Goal: Information Seeking & Learning: Learn about a topic

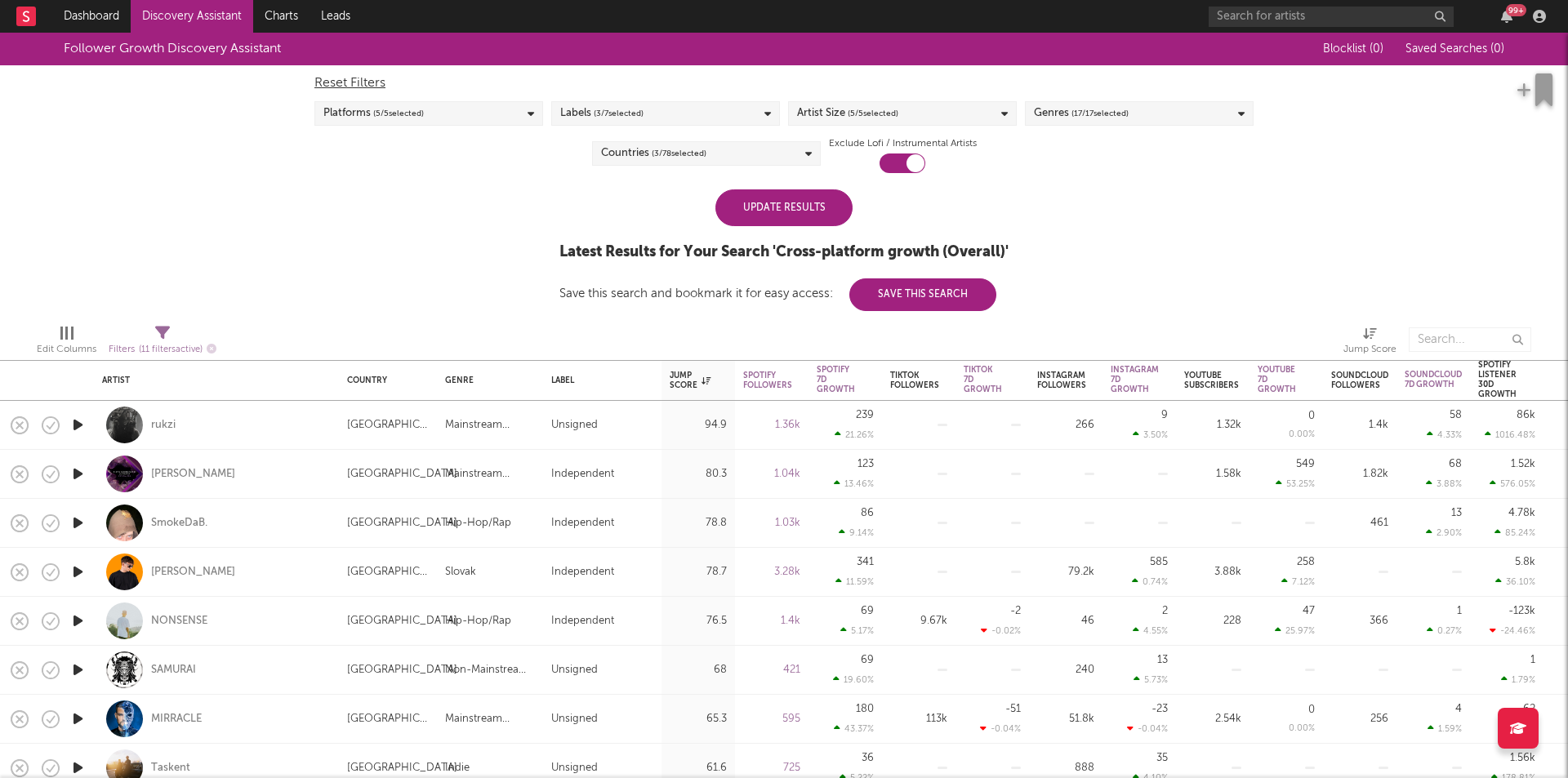
click at [814, 214] on div "Update Results" at bounding box center [784, 208] width 137 height 37
click at [818, 204] on div "Update Results" at bounding box center [784, 208] width 137 height 37
click at [746, 220] on div "Update Results" at bounding box center [784, 208] width 137 height 37
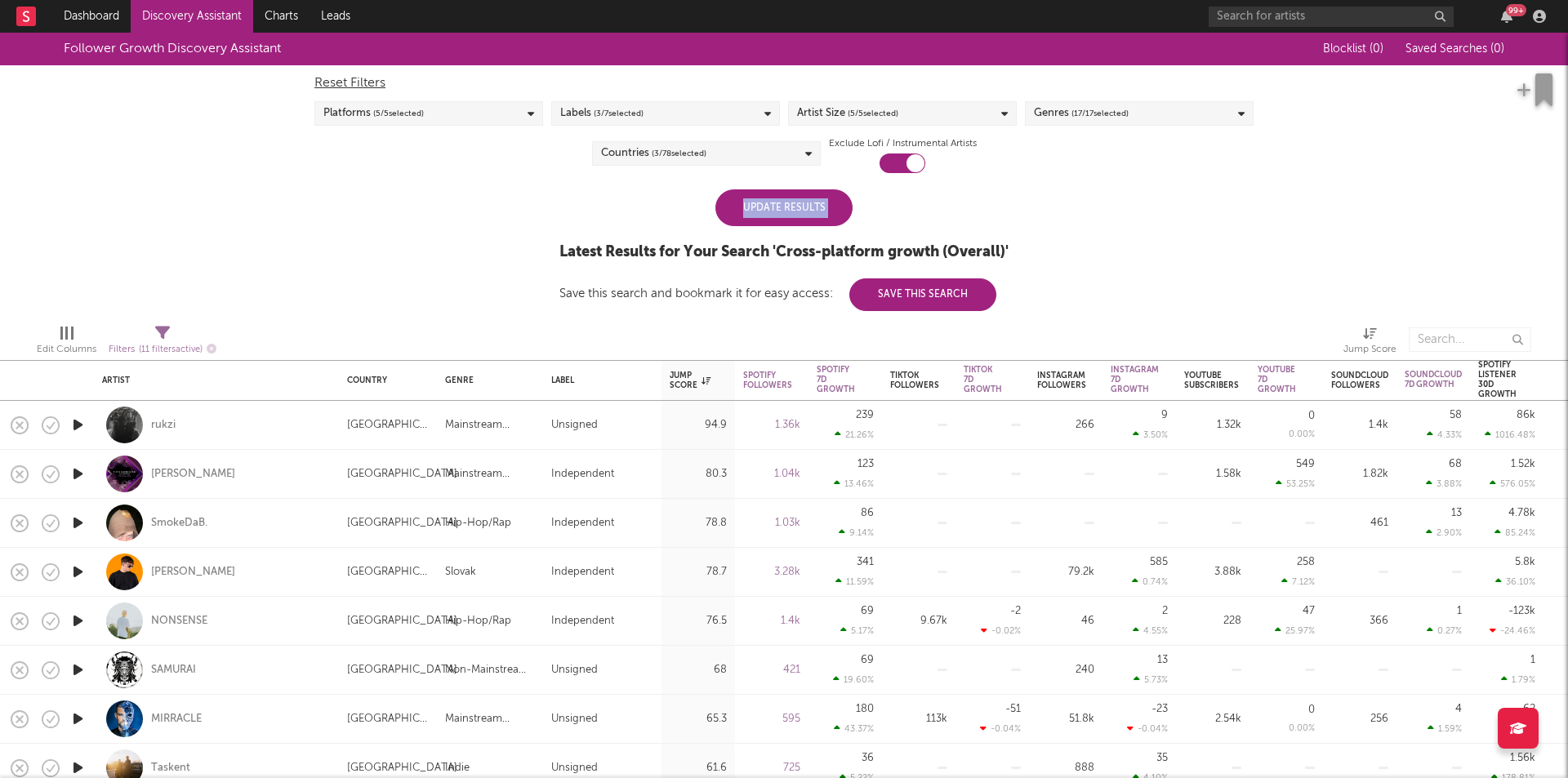
click at [746, 220] on div "Update Results" at bounding box center [784, 208] width 137 height 37
click at [701, 218] on div "Update Results Latest Results for Your Search ' Cross-platform growth (Overall)…" at bounding box center [784, 250] width 449 height 122
click at [738, 210] on div "Update Results" at bounding box center [784, 208] width 137 height 37
click at [1017, 218] on div "Follower Growth Discovery Assistant Blocklist ( 0 ) Saved Searches ( 0 ) Reset …" at bounding box center [784, 171] width 1568 height 278
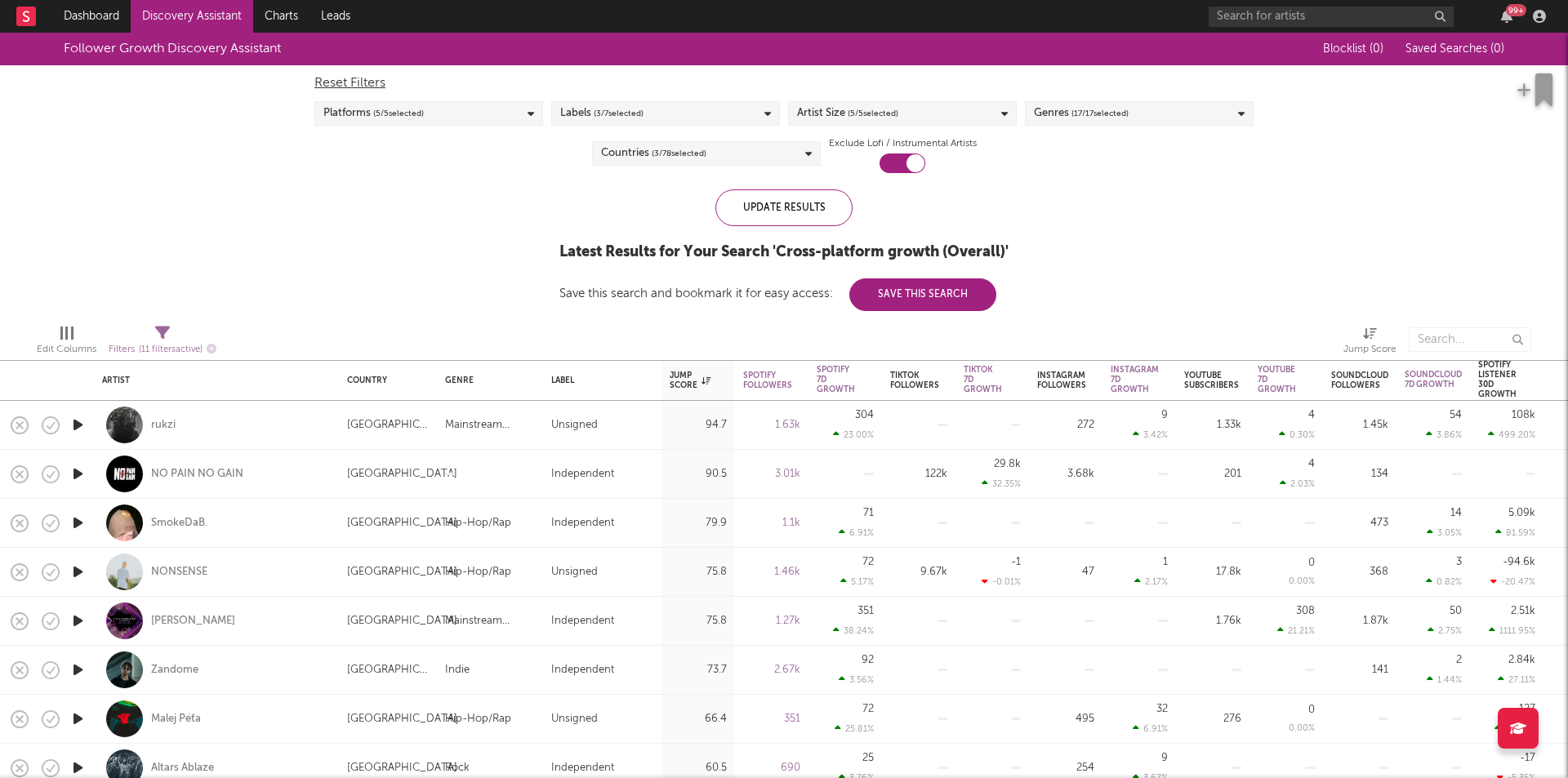
click at [653, 113] on div "Labels ( 3 / 7 selected)" at bounding box center [666, 113] width 228 height 25
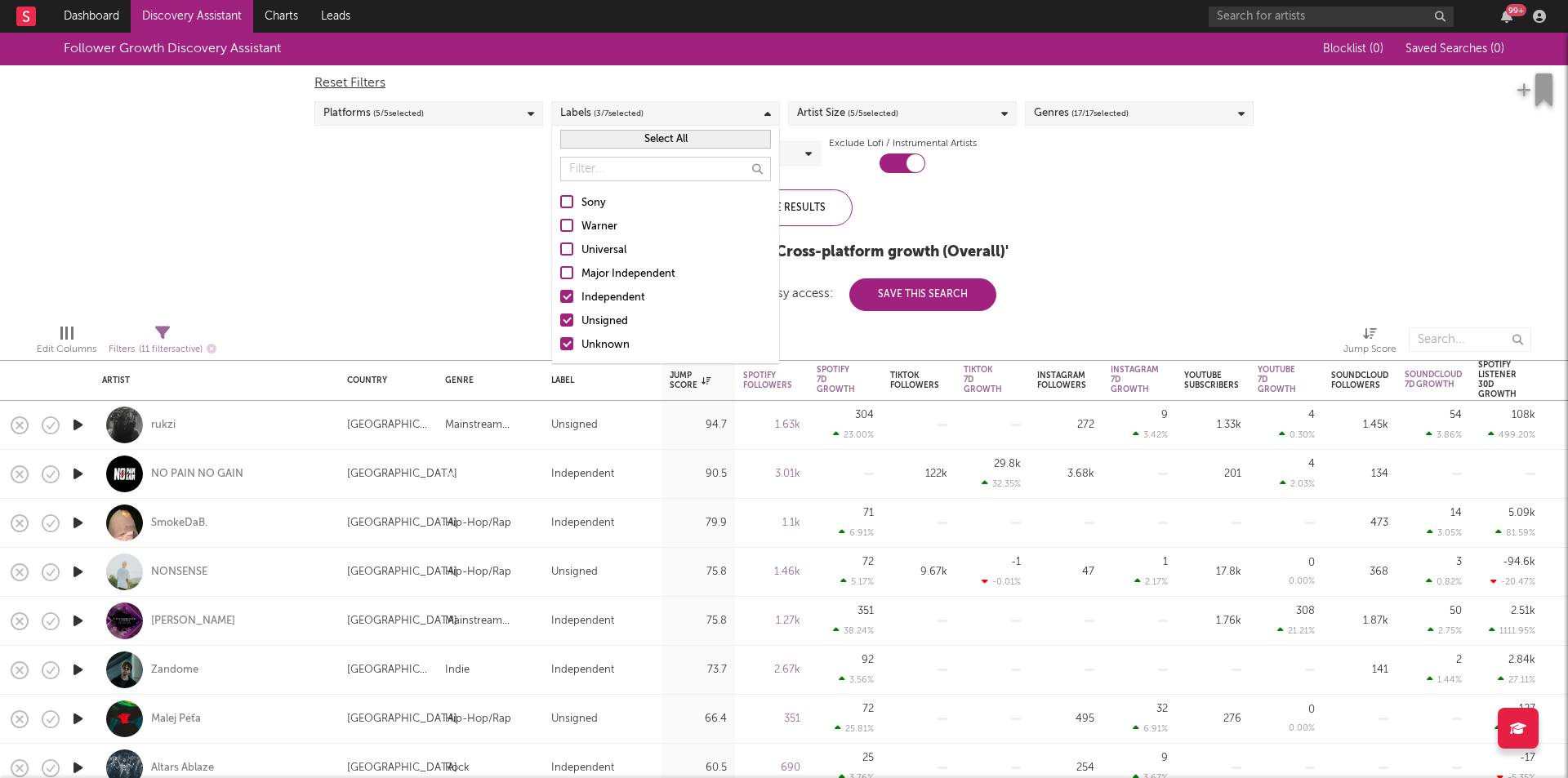
click at [820, 119] on div "Artist Size ( 5 / 5 selected)" at bounding box center [847, 113] width 101 height 19
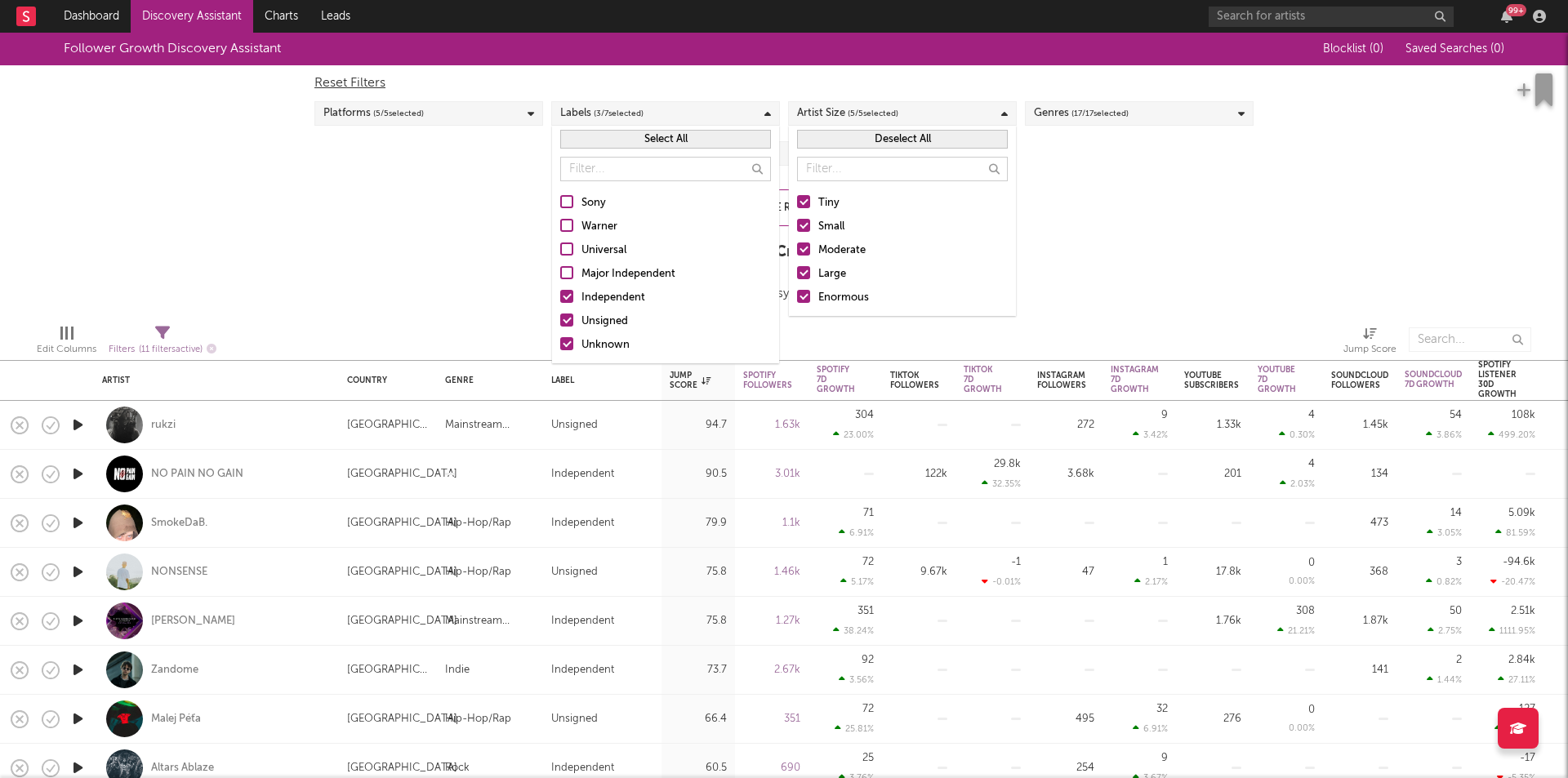
click at [1041, 83] on div "Reset Filters" at bounding box center [784, 83] width 939 height 19
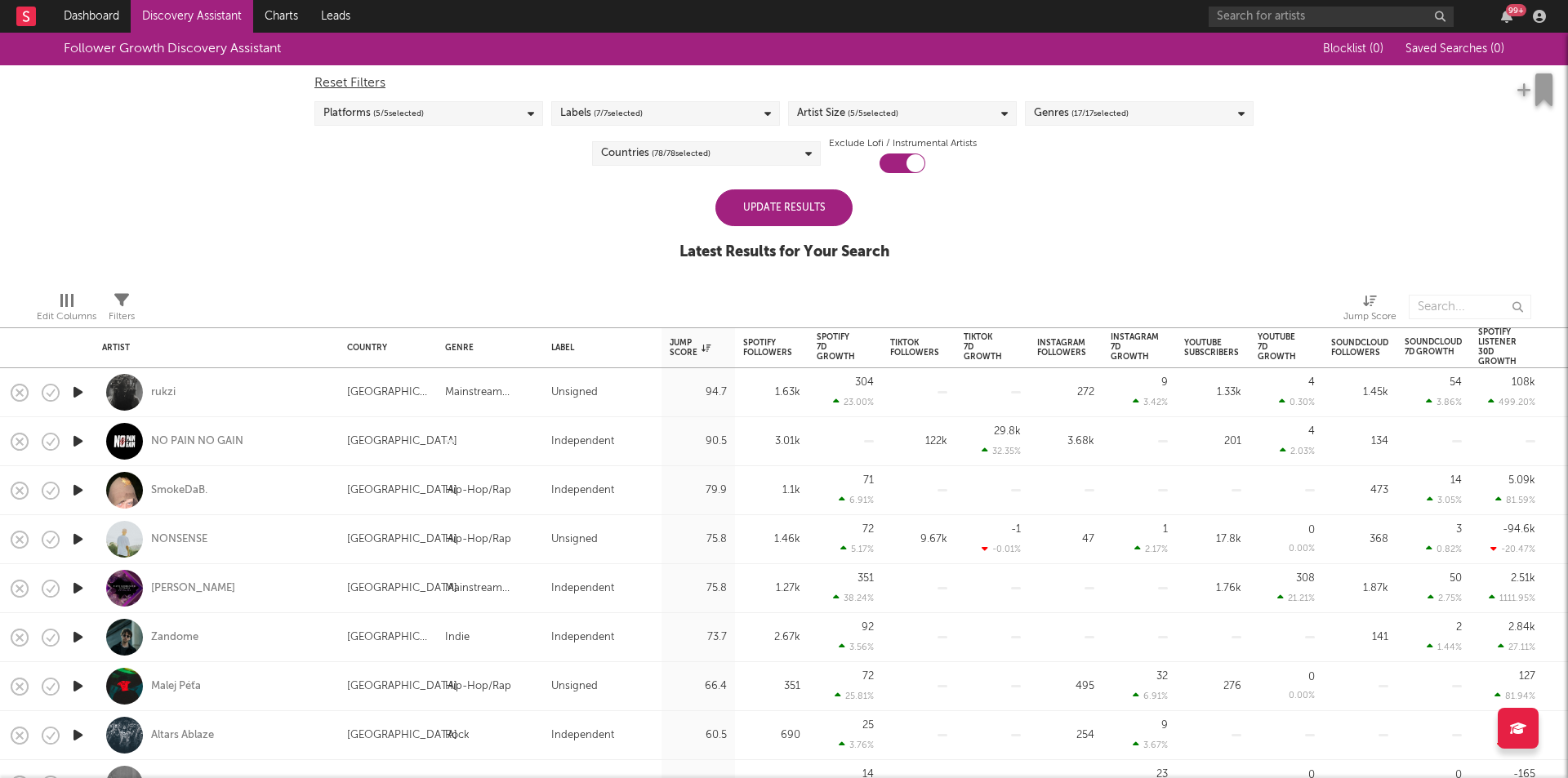
click at [1100, 114] on span "( 17 / 17 selected)" at bounding box center [1100, 113] width 57 height 19
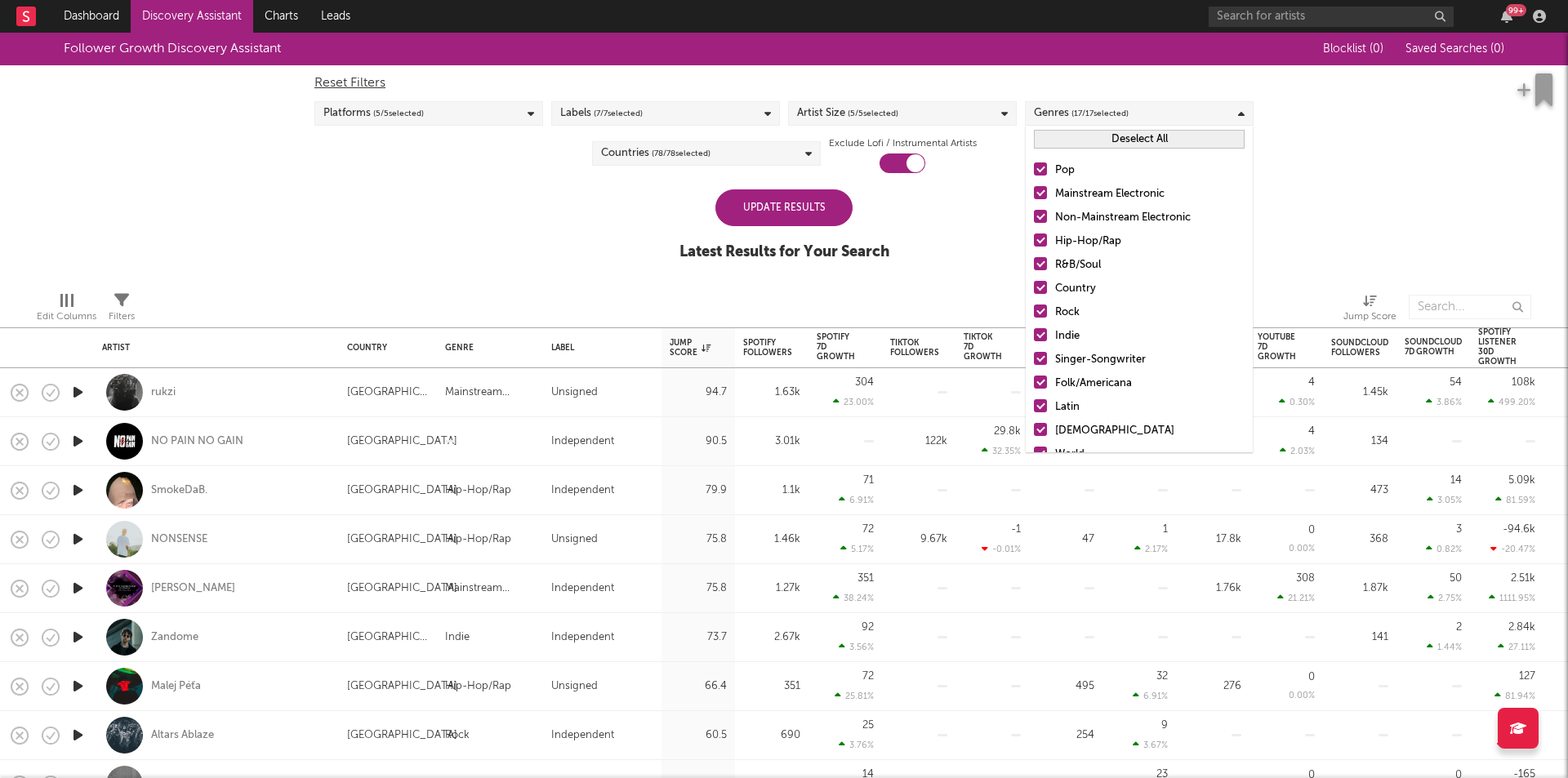
click at [1099, 83] on div "Reset Filters" at bounding box center [784, 83] width 939 height 19
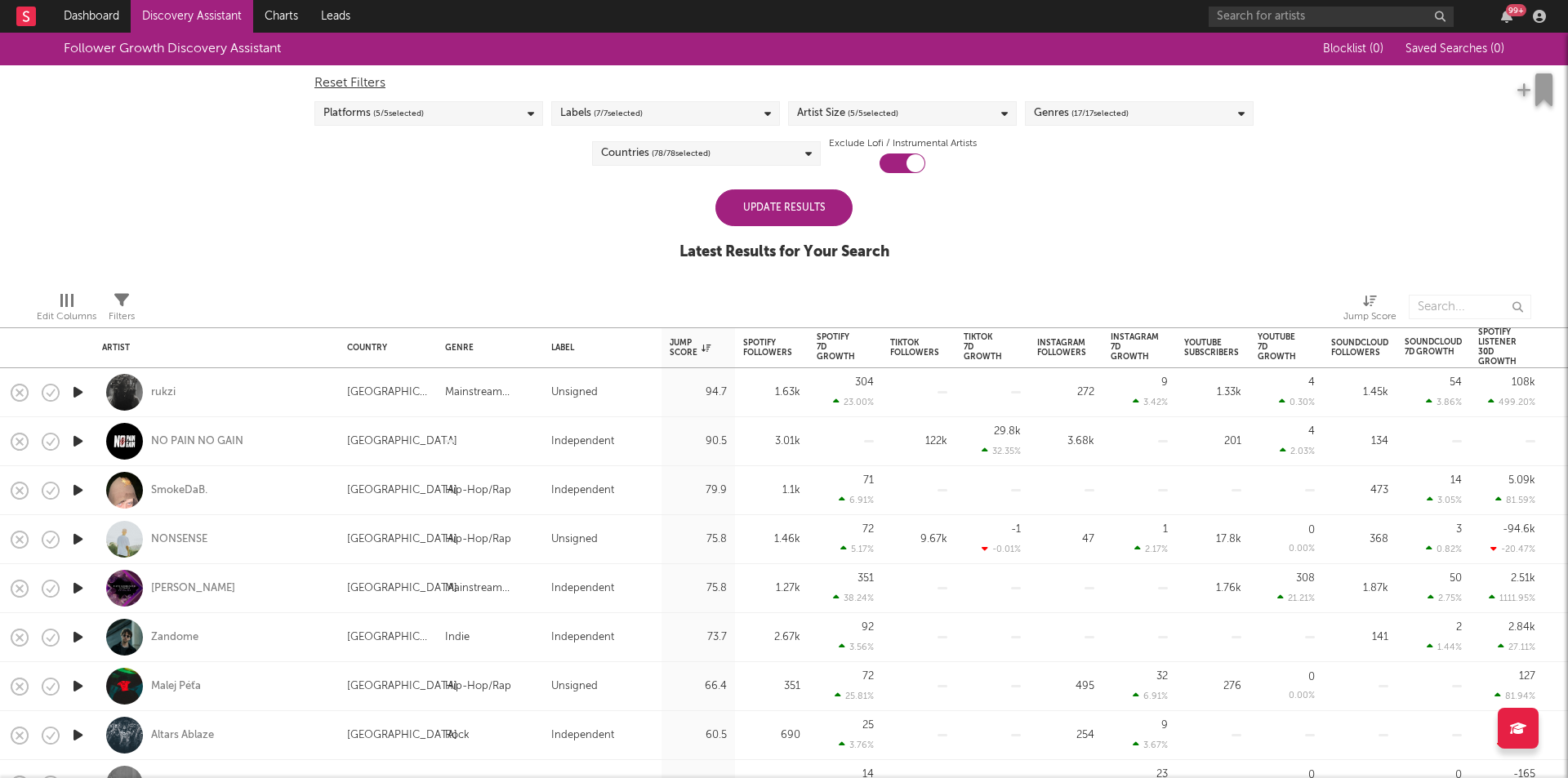
click at [807, 148] on icon at bounding box center [808, 154] width 6 height 11
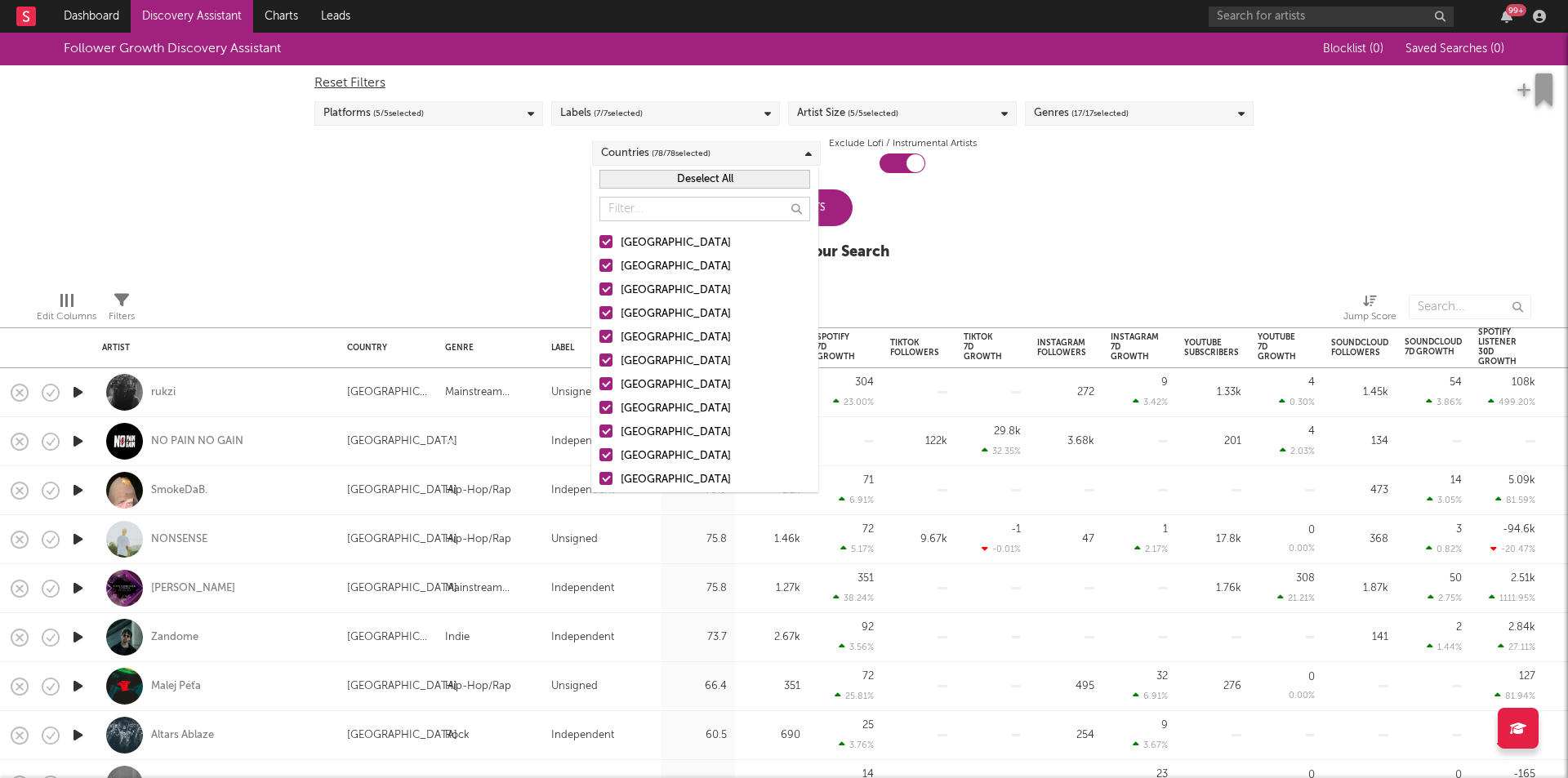
click at [701, 179] on button "Deselect All" at bounding box center [705, 178] width 211 height 18
click at [681, 207] on input "text" at bounding box center [705, 209] width 211 height 25
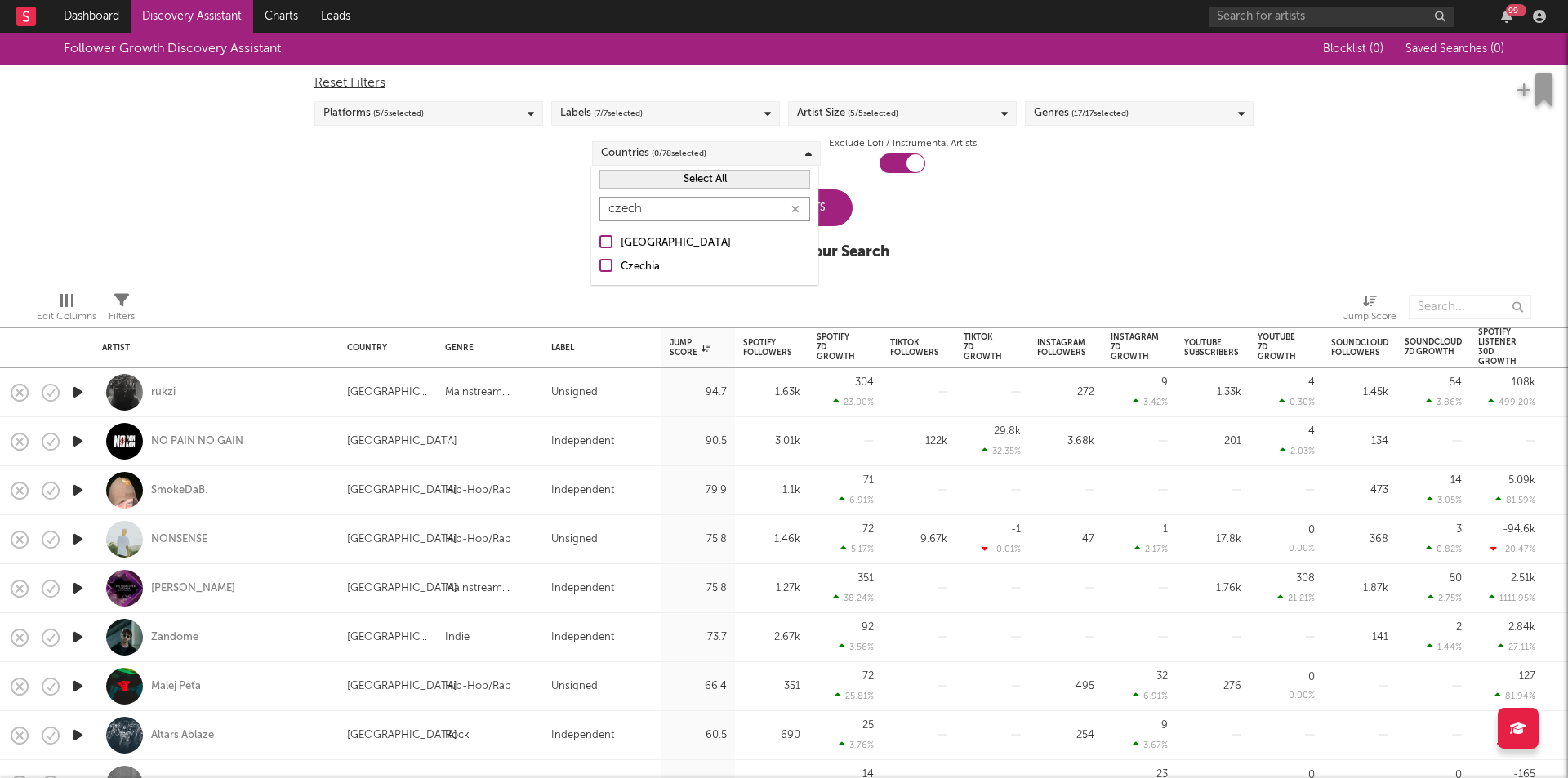
type input "czech"
click at [670, 235] on div "[GEOGRAPHIC_DATA]" at bounding box center [716, 243] width 190 height 19
click at [599, 235] on input "[GEOGRAPHIC_DATA]" at bounding box center [599, 243] width 0 height 19
click at [646, 257] on div "Czechia" at bounding box center [716, 267] width 190 height 19
click at [599, 257] on input "Czechia" at bounding box center [599, 267] width 0 height 19
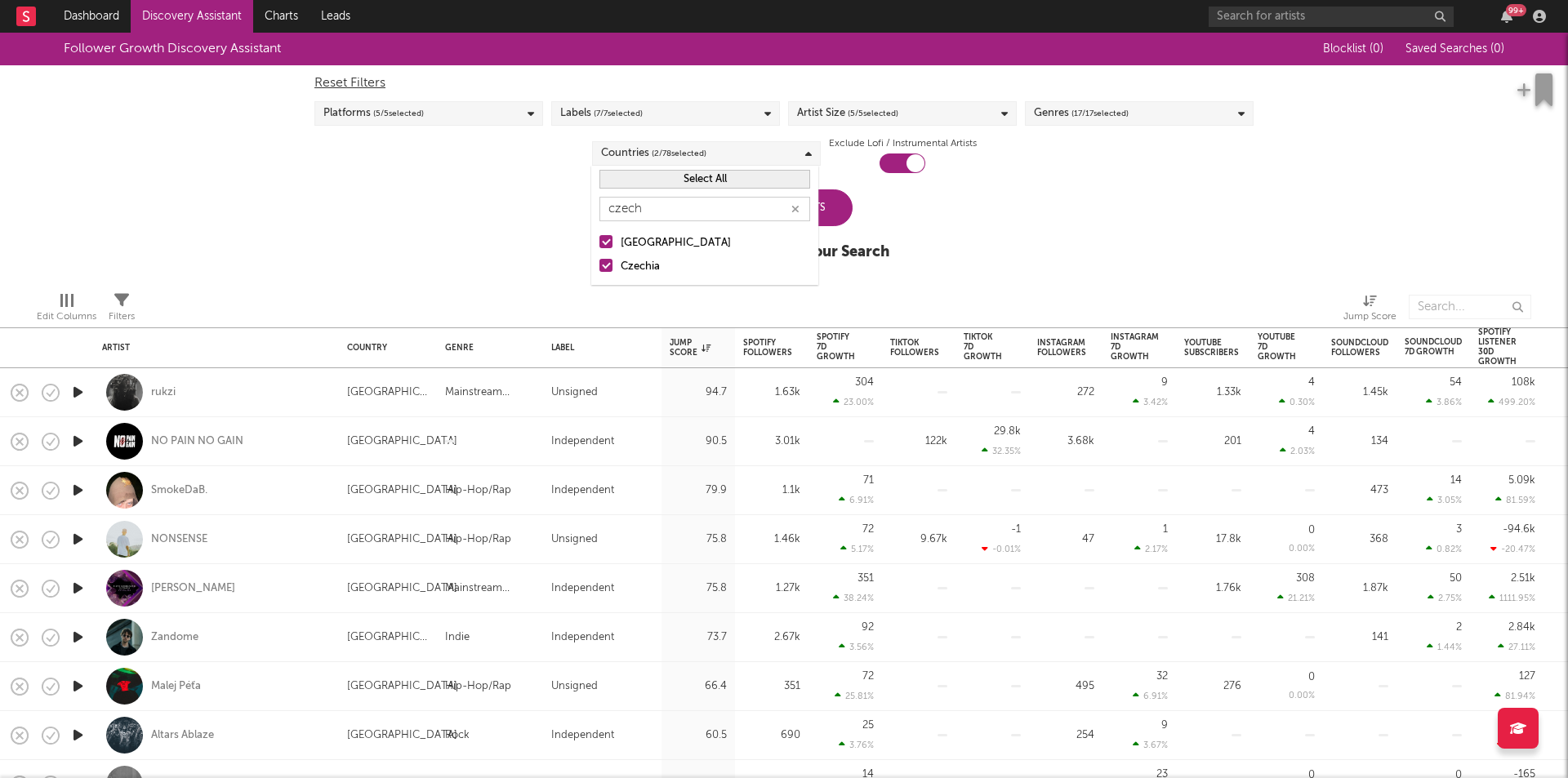
click at [800, 211] on button "button" at bounding box center [795, 210] width 13 height 16
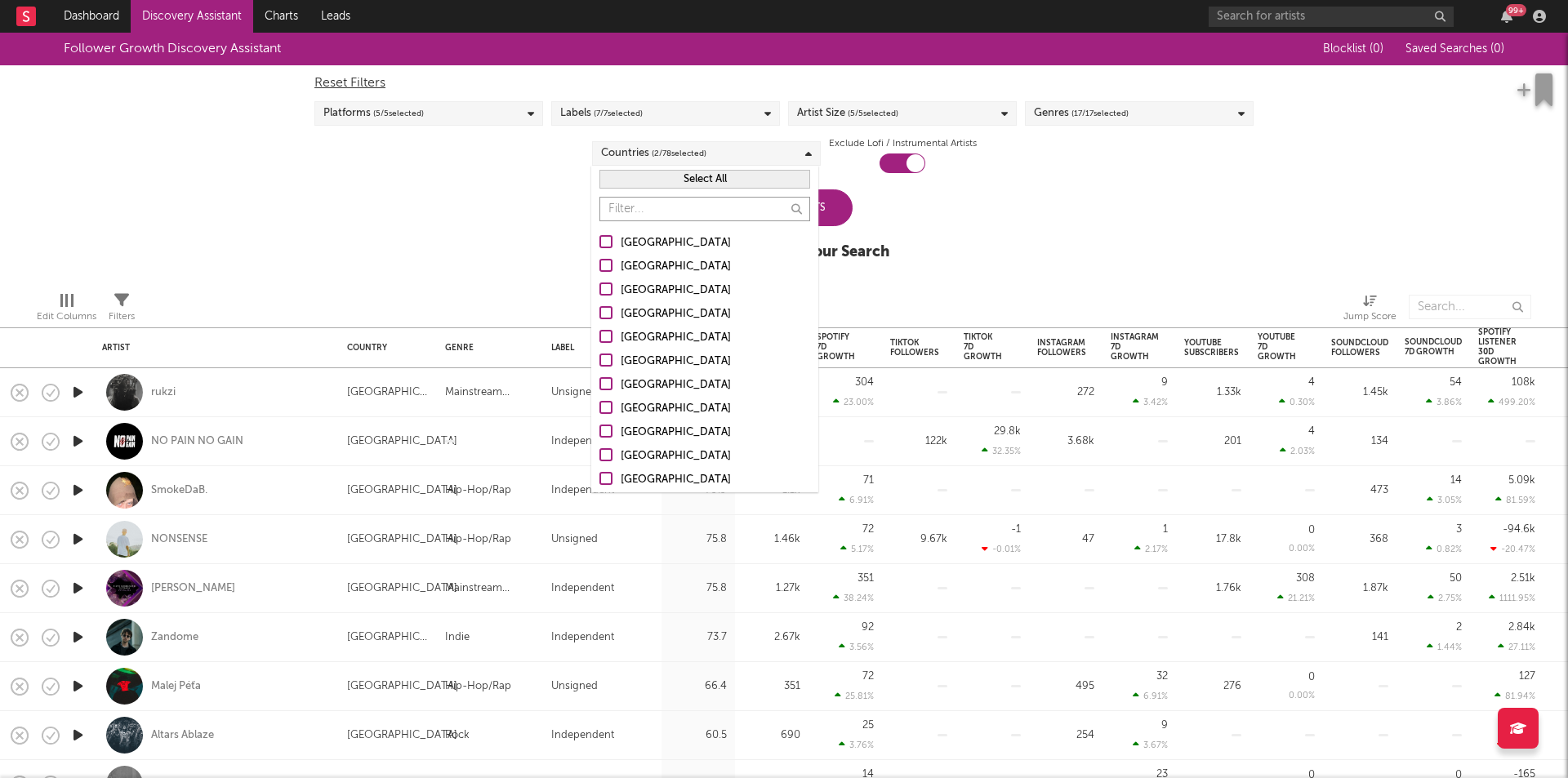
click at [727, 208] on input "text" at bounding box center [705, 209] width 211 height 25
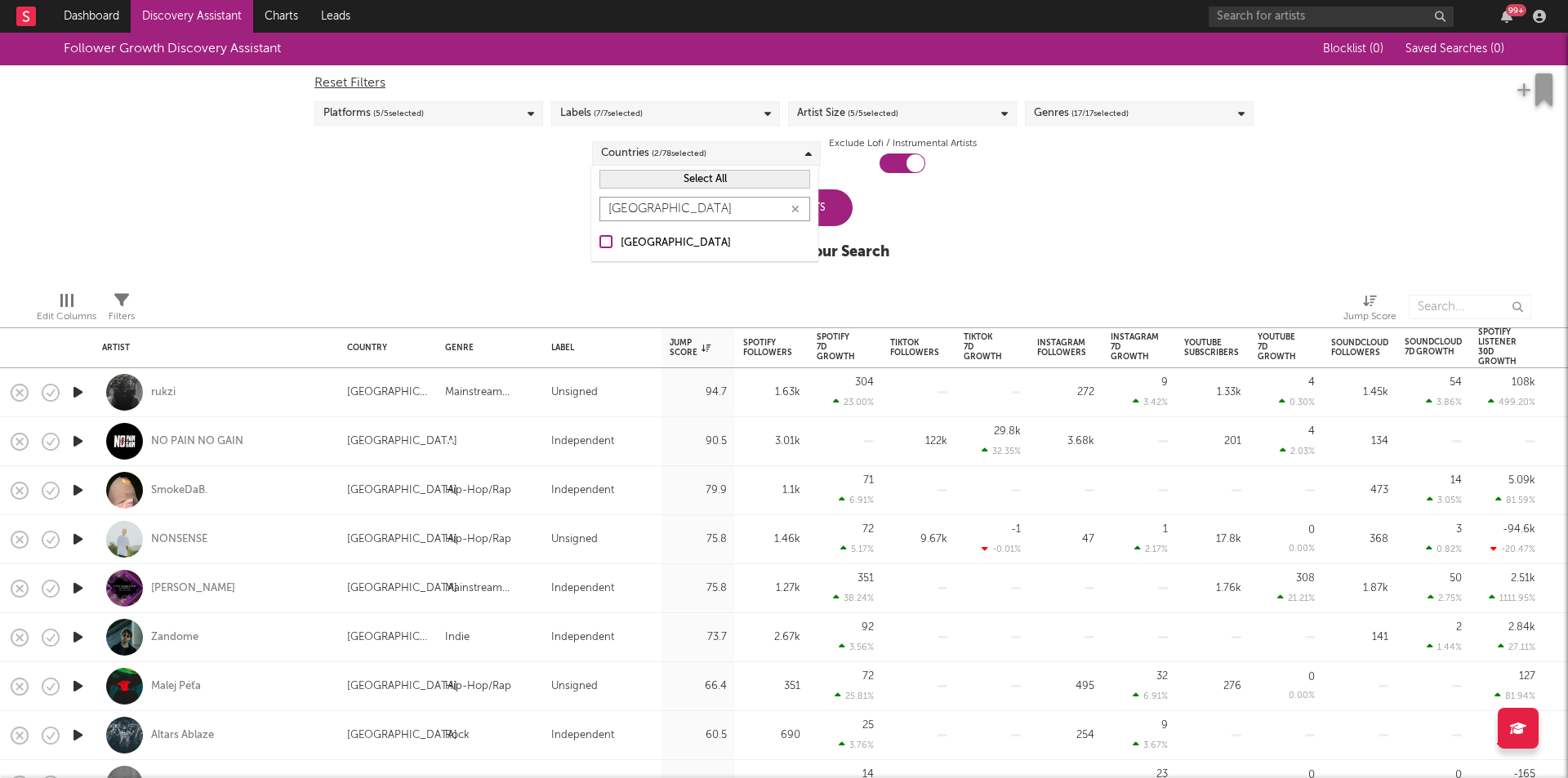
type input "[GEOGRAPHIC_DATA]"
click at [710, 242] on div "[GEOGRAPHIC_DATA]" at bounding box center [716, 243] width 190 height 19
click at [599, 242] on input "[GEOGRAPHIC_DATA]" at bounding box center [599, 243] width 0 height 19
click at [959, 198] on div "Follower Growth Discovery Assistant Blocklist ( 0 ) Saved Searches ( 0 ) Reset …" at bounding box center [784, 155] width 1568 height 246
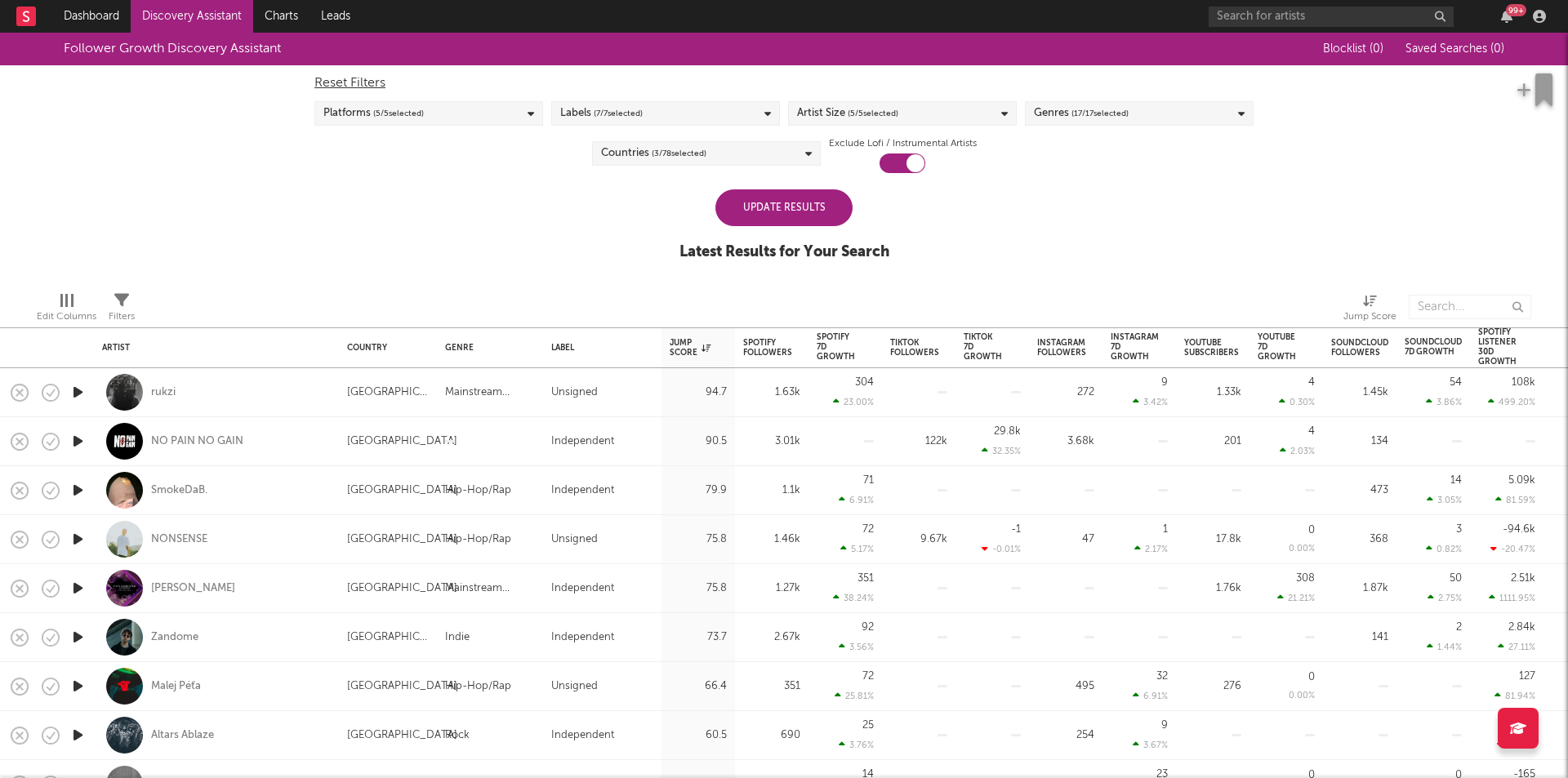
click at [823, 204] on div "Update Results" at bounding box center [784, 208] width 137 height 37
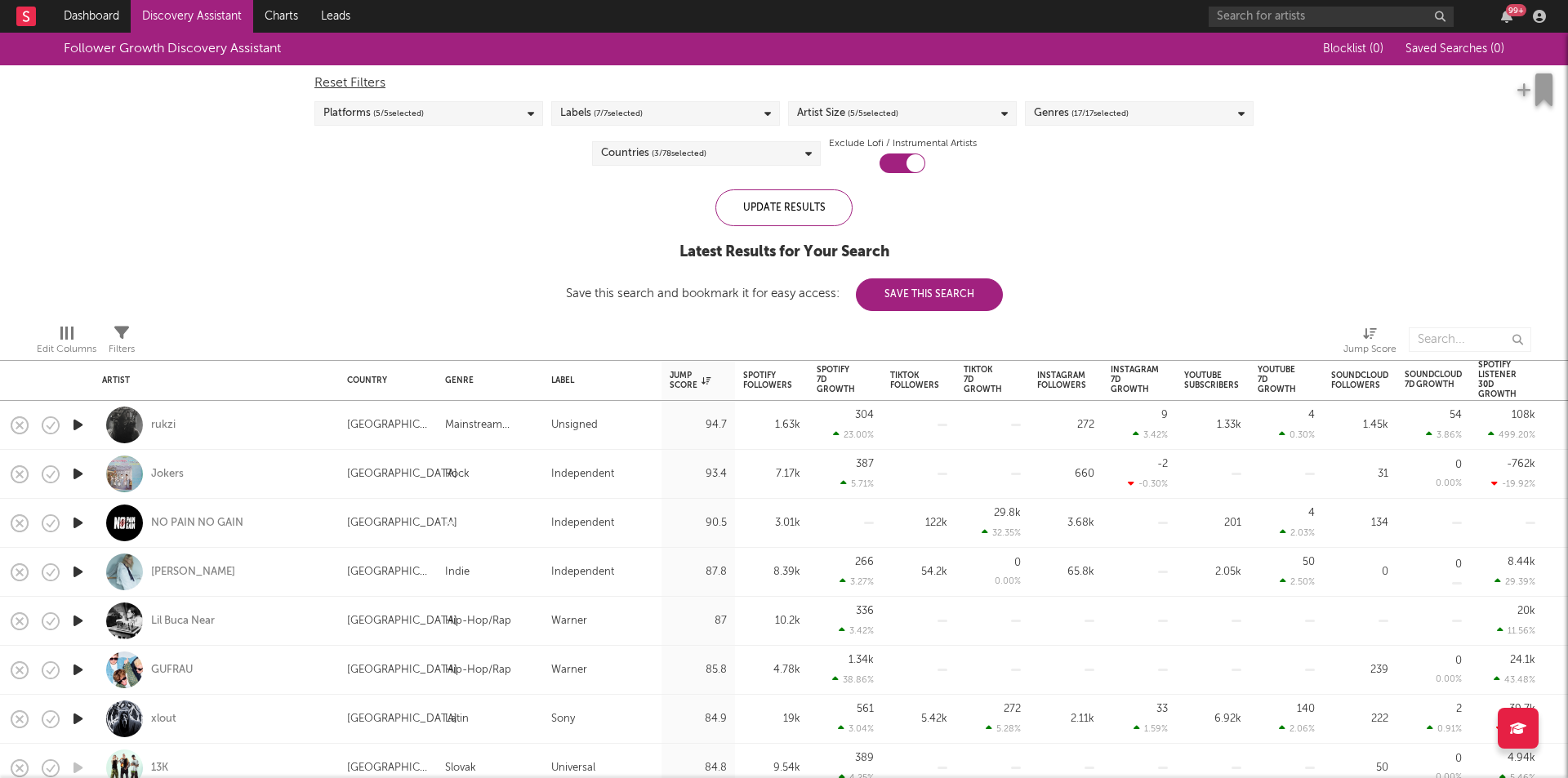
click at [76, 426] on icon "button" at bounding box center [78, 424] width 18 height 20
click at [76, 427] on icon "button" at bounding box center [77, 424] width 16 height 20
click at [80, 472] on icon "button" at bounding box center [78, 473] width 18 height 20
click at [791, 761] on div "00:07 00:22" at bounding box center [784, 758] width 285 height 40
click at [823, 760] on div at bounding box center [784, 758] width 204 height 4
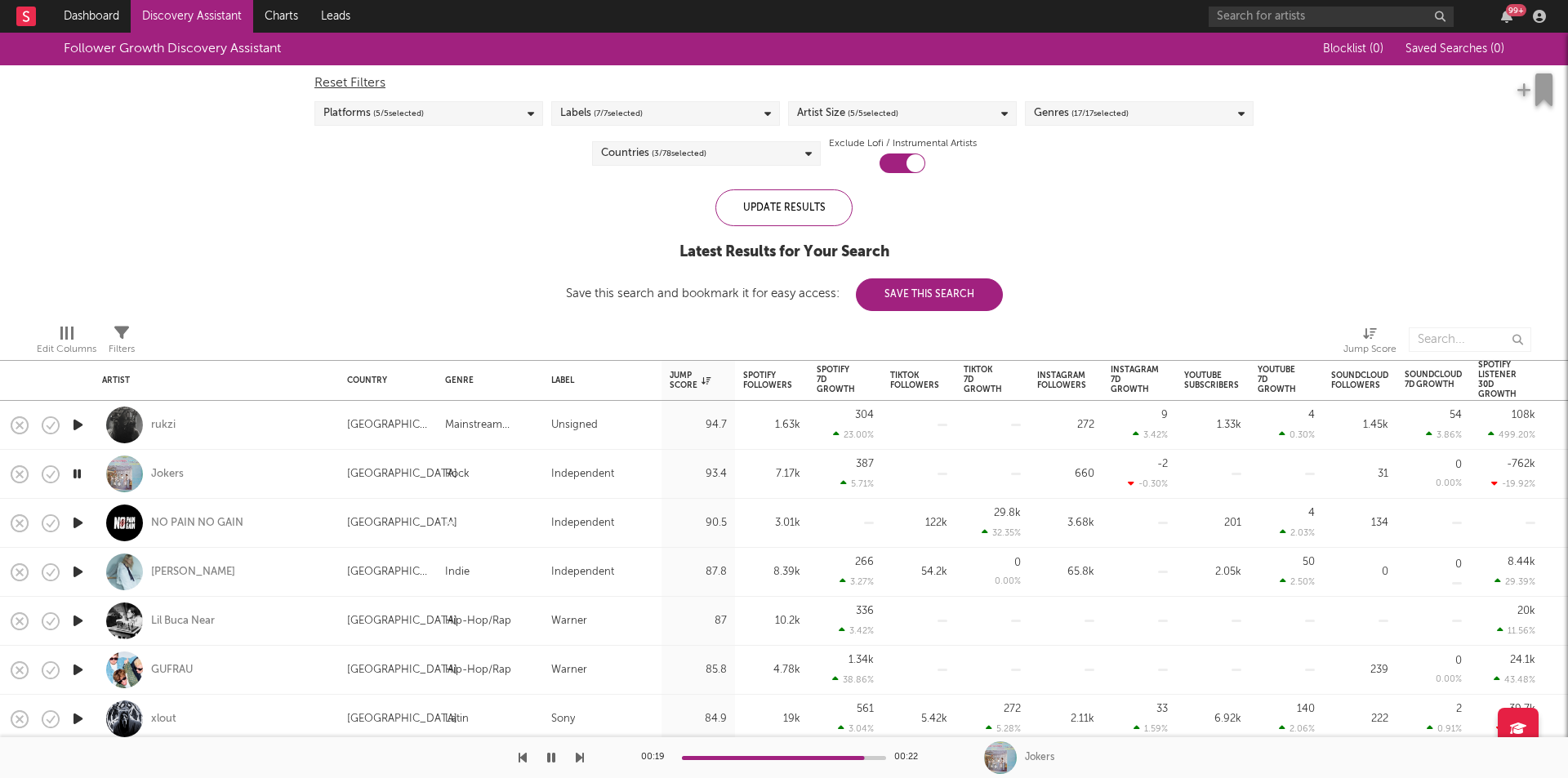
click at [553, 757] on icon "button" at bounding box center [551, 757] width 8 height 13
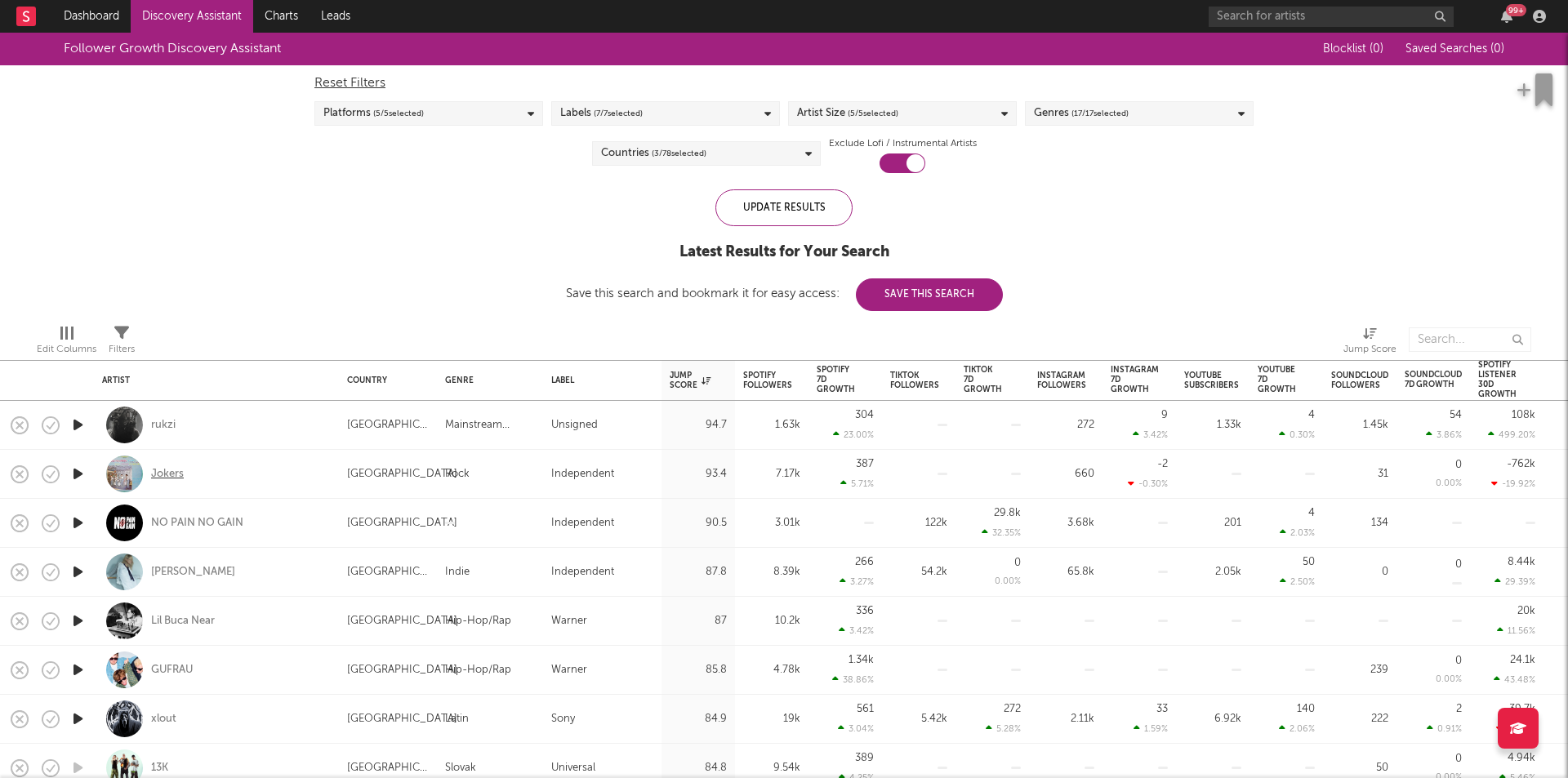
click at [181, 473] on div "Jokers" at bounding box center [167, 474] width 33 height 15
click at [18, 426] on rect "button" at bounding box center [19, 424] width 6 height 6
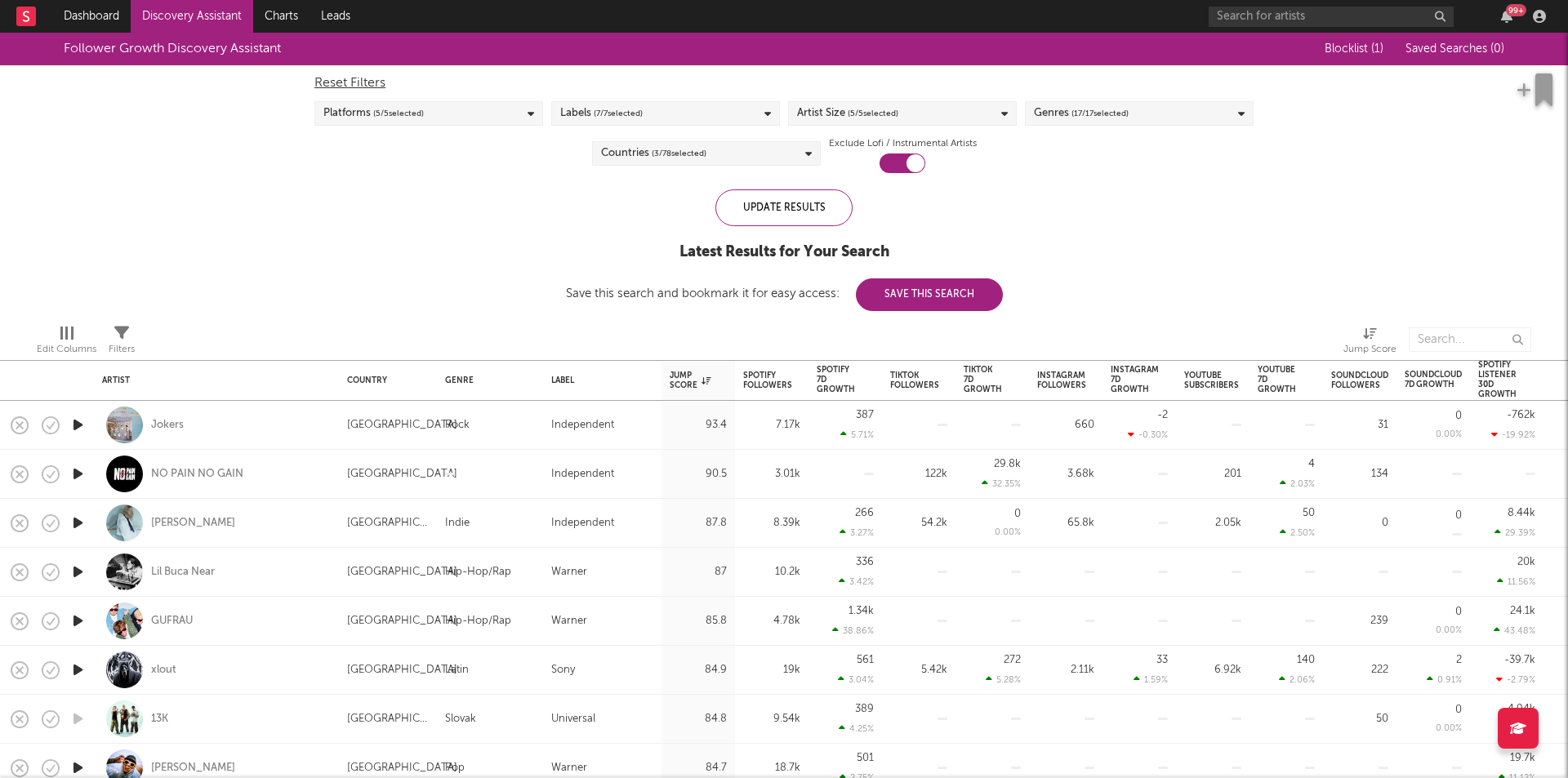
drag, startPoint x: 428, startPoint y: 274, endPoint x: 413, endPoint y: 241, distance: 36.2
click at [413, 241] on div "Follower Growth Discovery Assistant Blocklist ( 1 ) Saved Searches ( 0 ) Reset …" at bounding box center [784, 171] width 1568 height 278
click at [77, 519] on icon "button" at bounding box center [78, 522] width 18 height 20
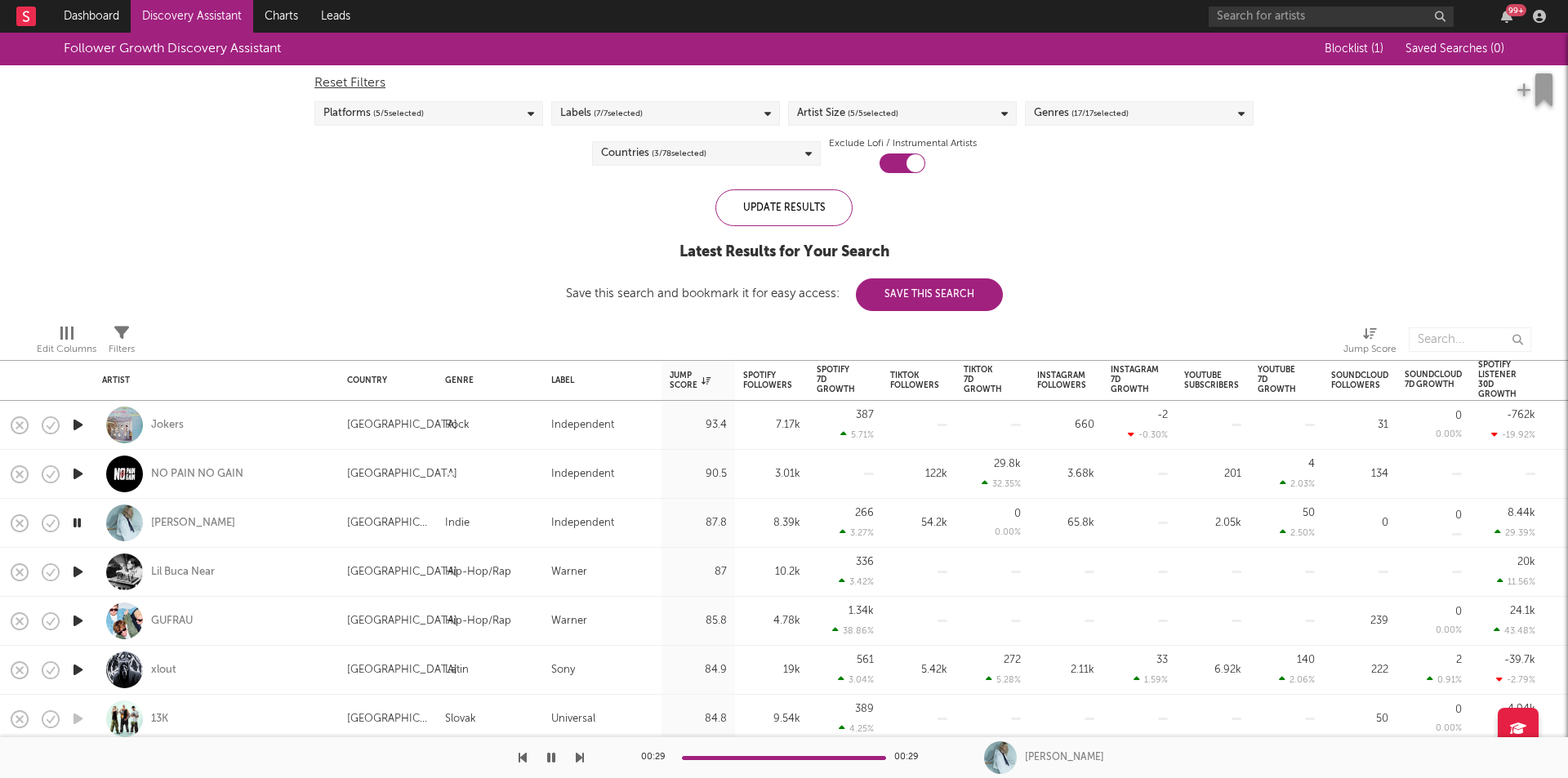
click at [726, 115] on div "Labels ( 7 / 7 selected)" at bounding box center [666, 113] width 228 height 25
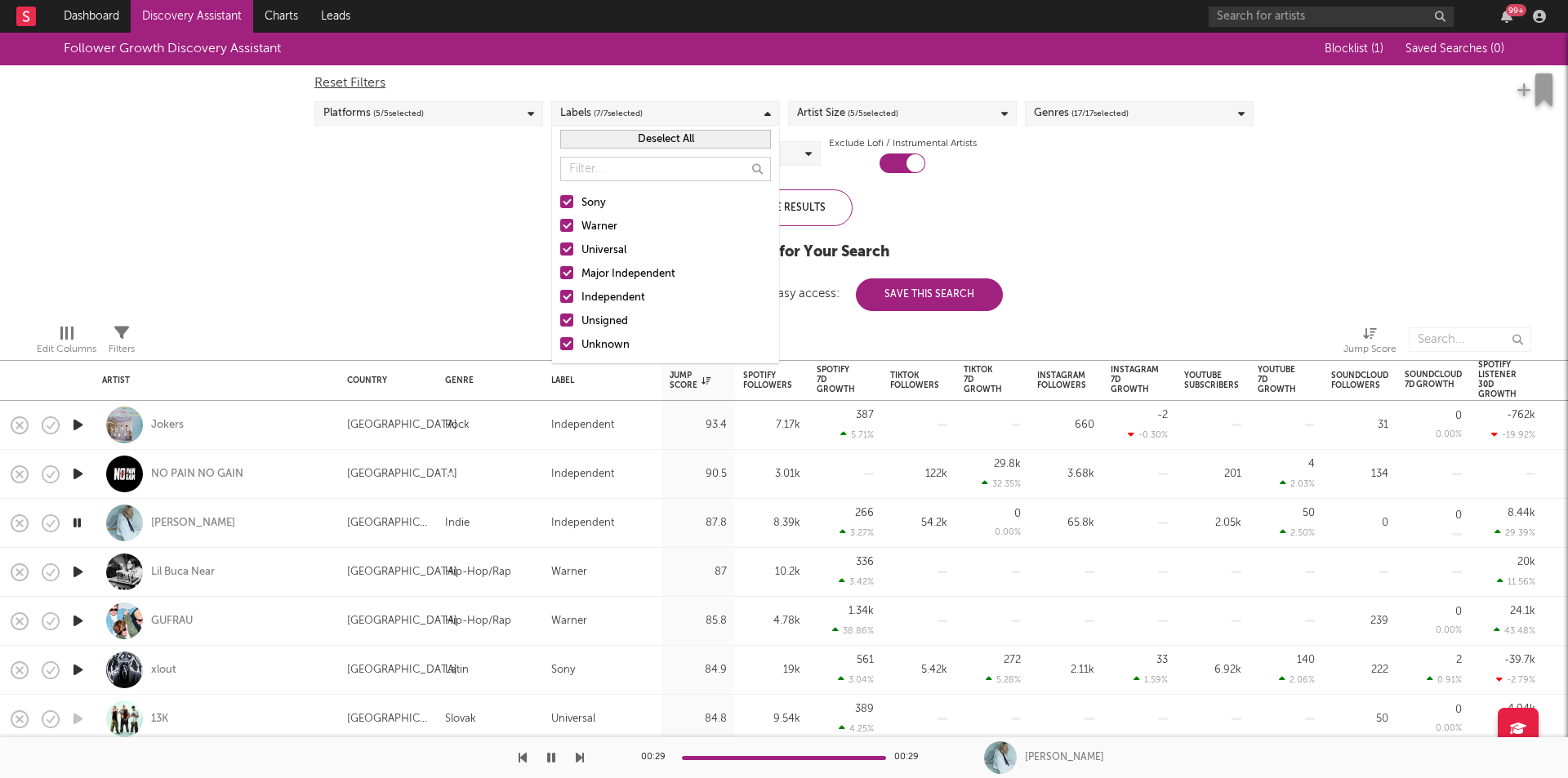
click at [571, 200] on div at bounding box center [567, 201] width 13 height 13
click at [560, 200] on input "Sony" at bounding box center [560, 203] width 0 height 19
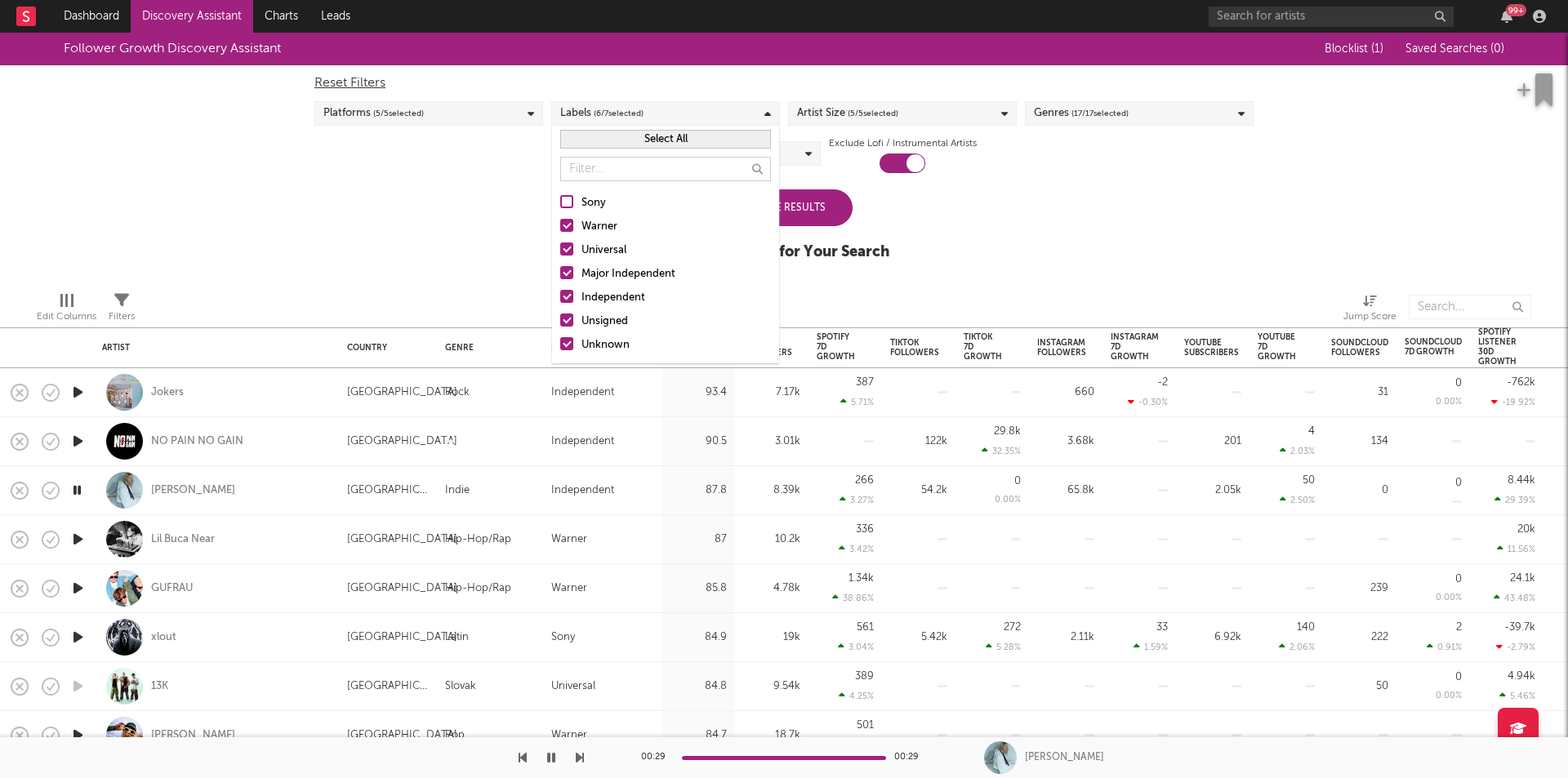
click at [569, 226] on div at bounding box center [567, 225] width 13 height 13
click at [560, 226] on input "Warner" at bounding box center [560, 227] width 0 height 19
click at [567, 251] on div at bounding box center [567, 249] width 13 height 13
click at [560, 251] on input "Universal" at bounding box center [560, 250] width 0 height 19
click at [1078, 241] on div "Follower Growth Discovery Assistant Blocklist ( 1 ) Saved Searches ( 0 ) Reset …" at bounding box center [784, 155] width 1568 height 246
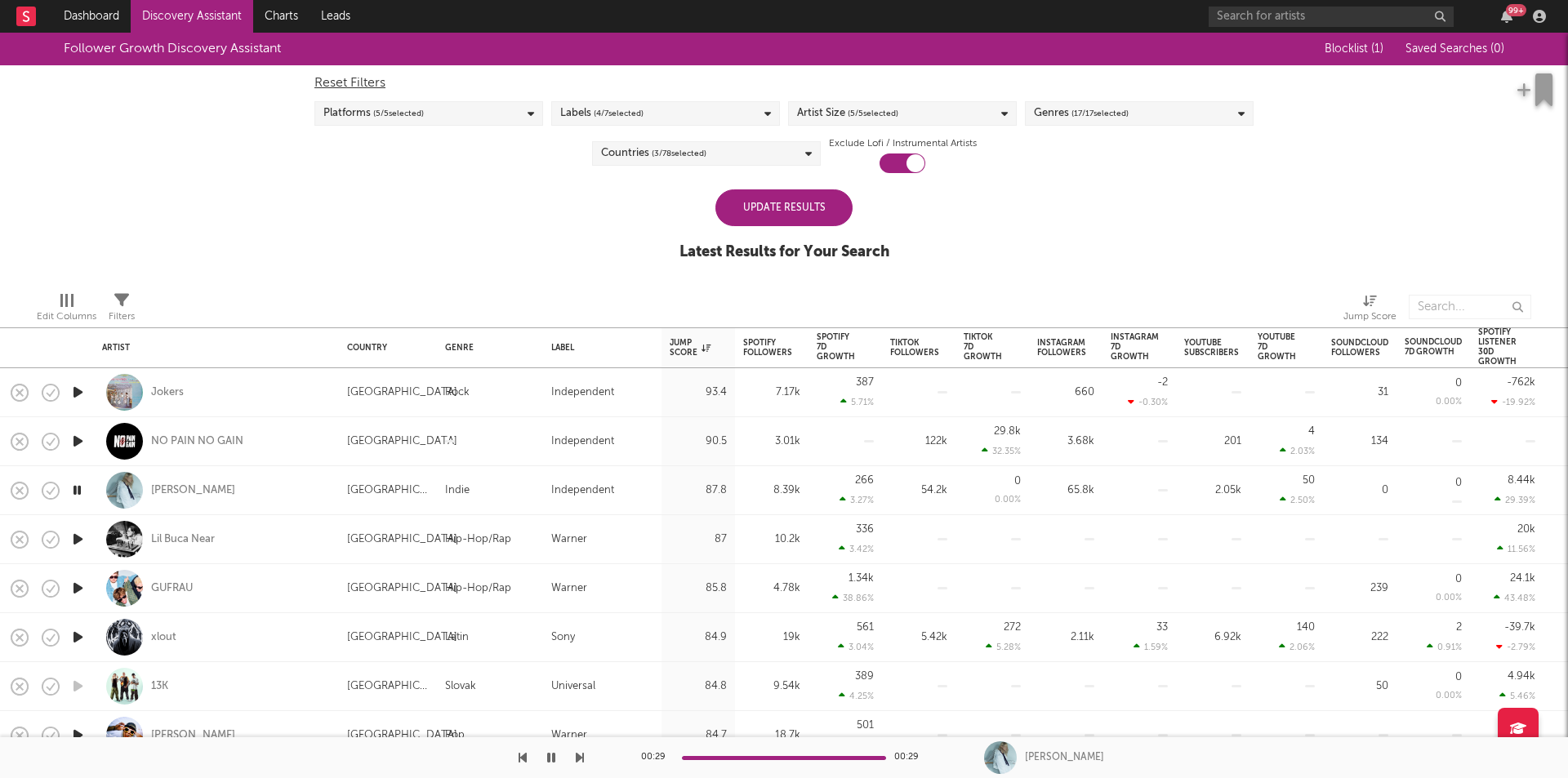
click at [816, 215] on div "Update Results" at bounding box center [784, 208] width 137 height 37
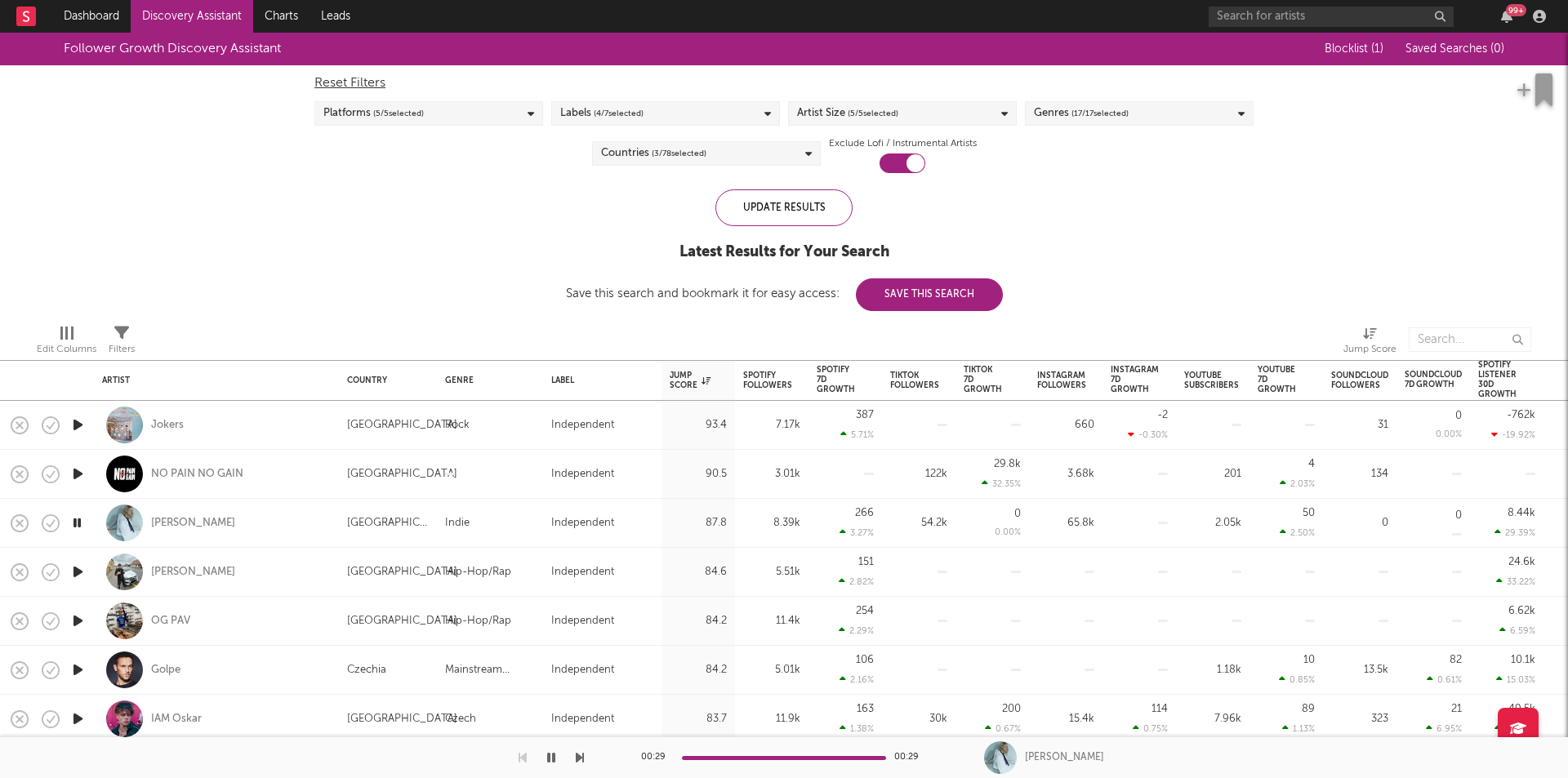
click at [79, 473] on icon "button" at bounding box center [78, 473] width 18 height 20
click at [79, 473] on icon "button" at bounding box center [77, 473] width 16 height 20
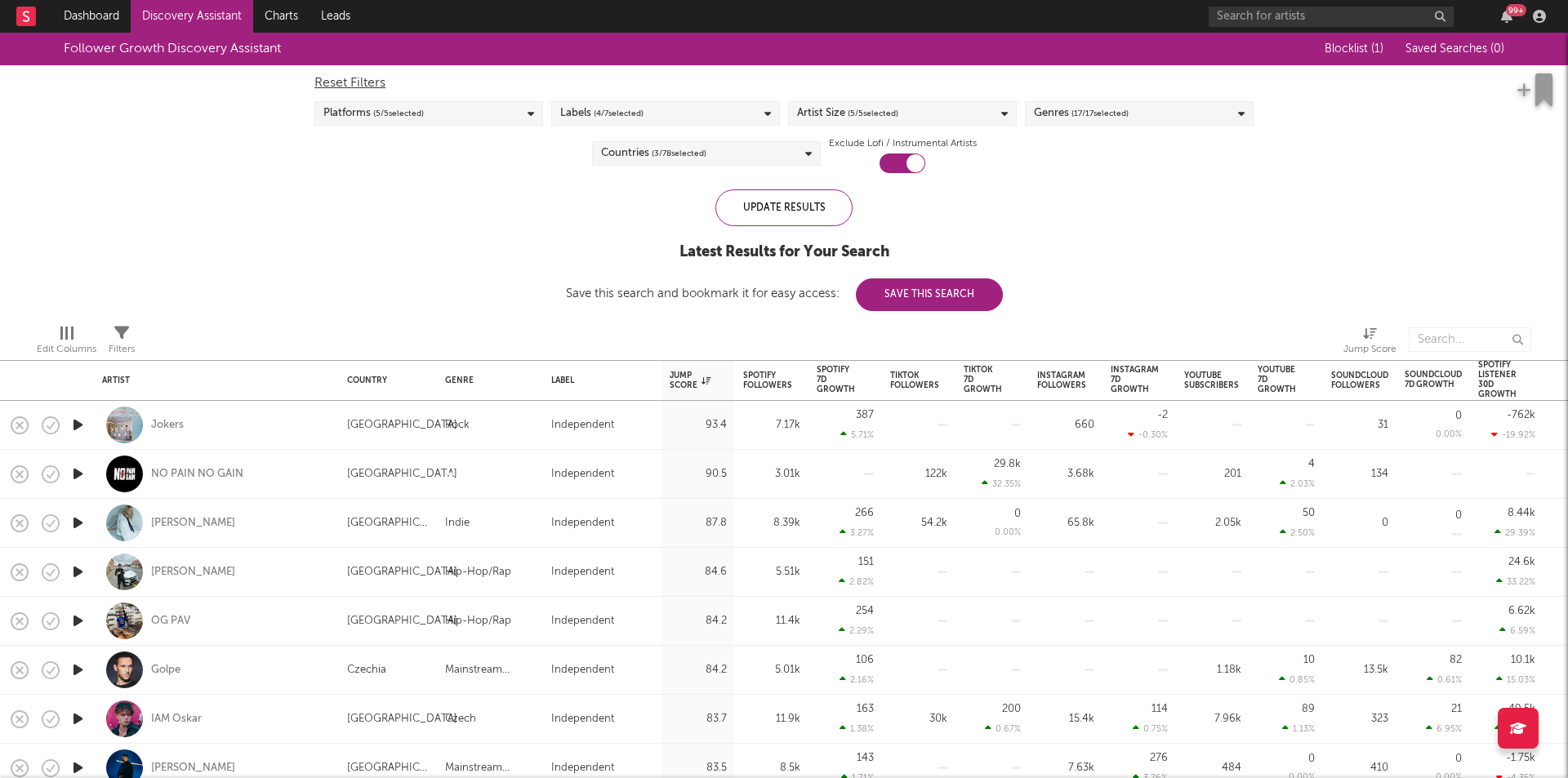
click at [76, 573] on icon "button" at bounding box center [78, 572] width 18 height 20
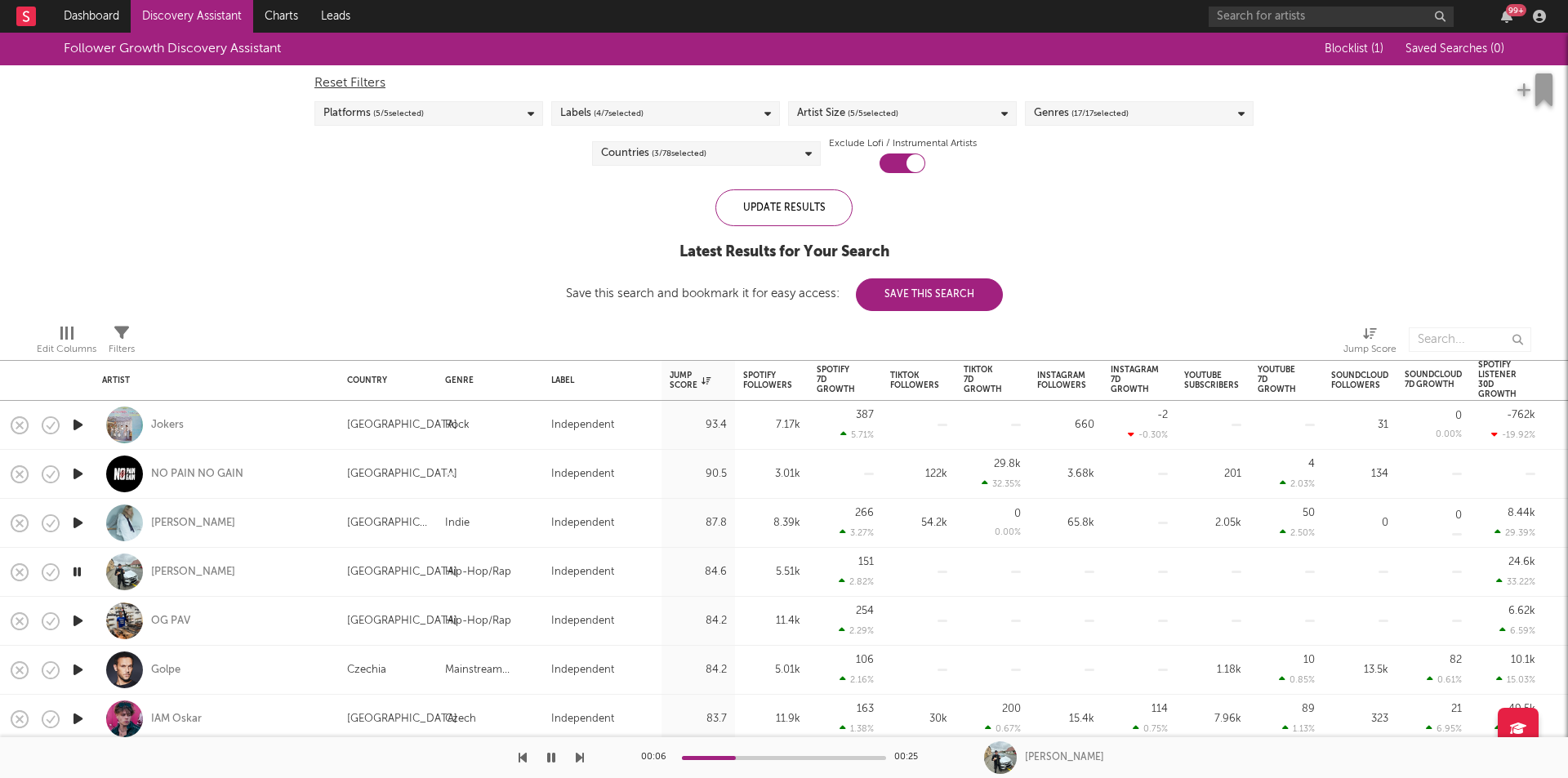
click at [76, 573] on icon "button" at bounding box center [77, 572] width 16 height 20
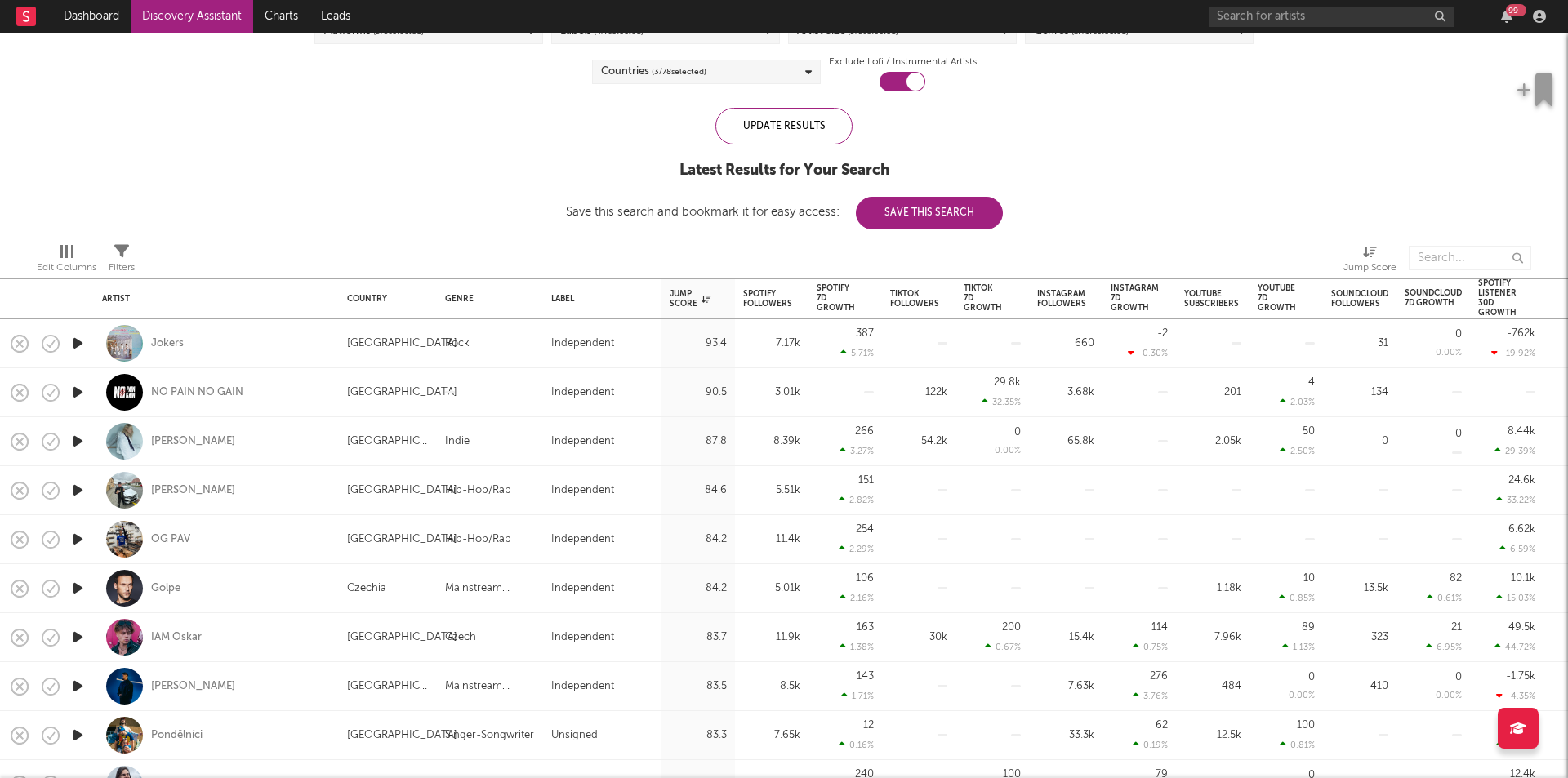
click at [76, 587] on icon "button" at bounding box center [78, 587] width 18 height 20
click at [76, 587] on icon "button" at bounding box center [77, 587] width 16 height 20
click at [78, 687] on icon "button" at bounding box center [78, 686] width 18 height 20
click at [78, 687] on icon "button" at bounding box center [77, 686] width 16 height 20
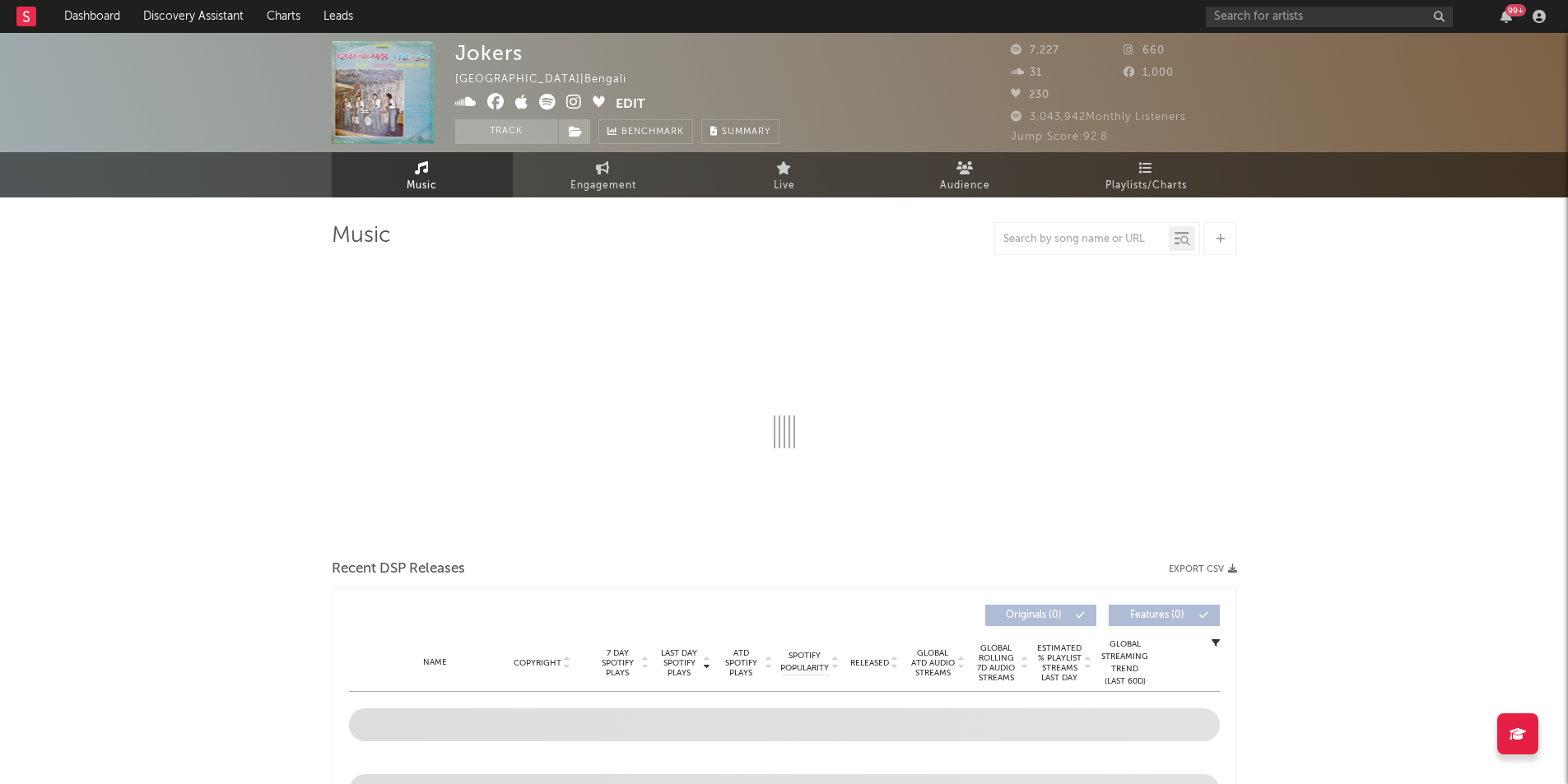
select select "1w"
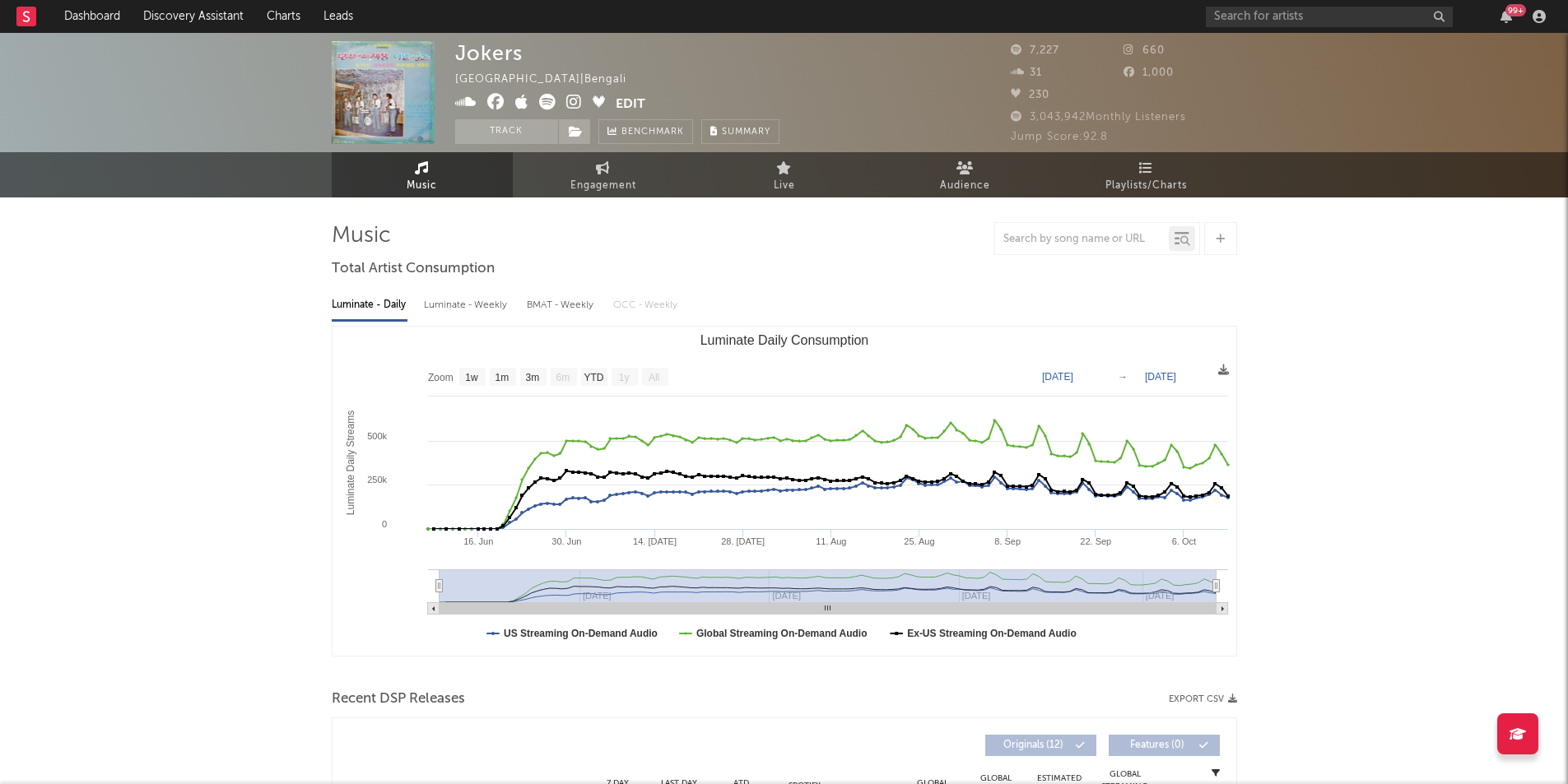
click at [548, 104] on icon at bounding box center [547, 102] width 17 height 17
